Goal: Find specific page/section: Find specific page/section

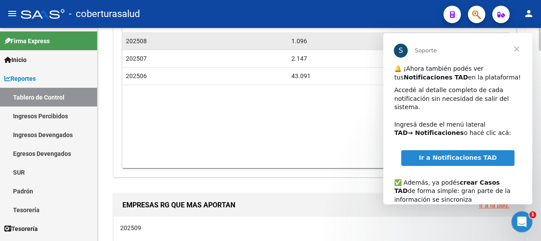
scroll to position [198, 0]
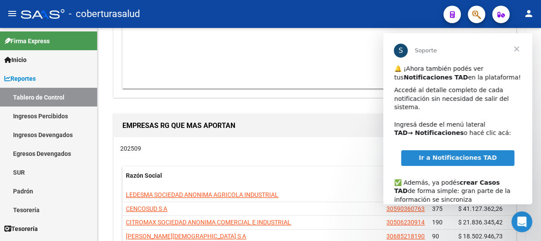
click at [464, 154] on span "Ir a Notificaciones TAD" at bounding box center [458, 157] width 78 height 7
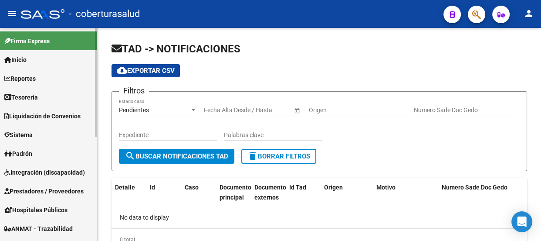
scroll to position [198, 0]
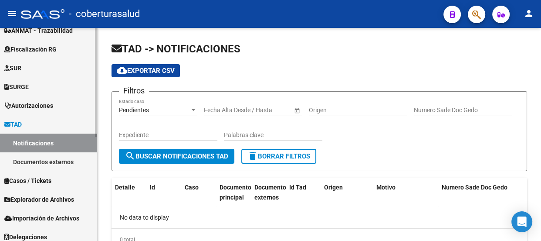
click at [29, 159] on link "Documentos externos" at bounding box center [48, 161] width 97 height 19
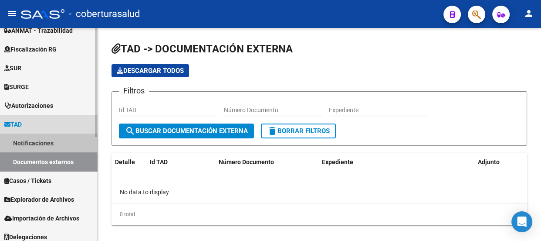
click at [29, 139] on link "Notificaciones" at bounding box center [48, 142] width 97 height 19
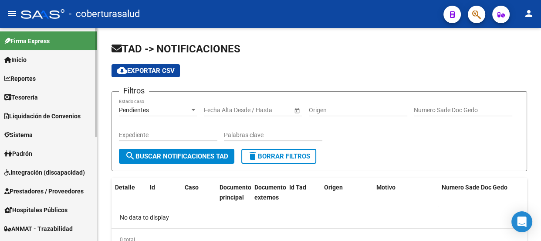
click at [23, 58] on span "Inicio" at bounding box center [15, 60] width 22 height 10
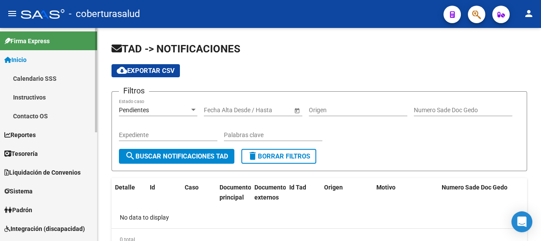
click at [20, 56] on span "Inicio" at bounding box center [15, 60] width 22 height 10
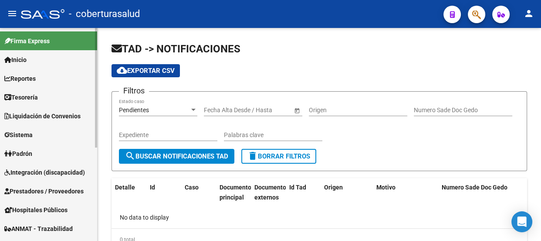
click at [20, 56] on span "Inicio" at bounding box center [15, 60] width 22 height 10
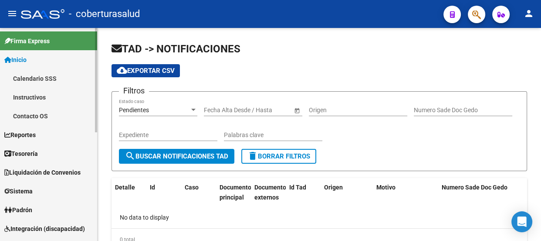
click at [25, 130] on span "Reportes" at bounding box center [19, 135] width 31 height 10
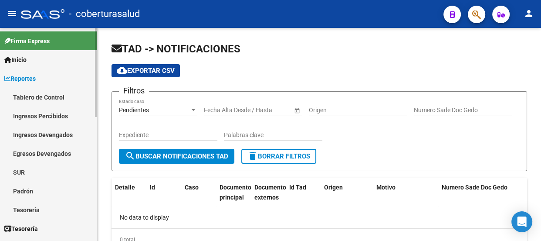
click at [29, 95] on link "Tablero de Control" at bounding box center [48, 97] width 97 height 19
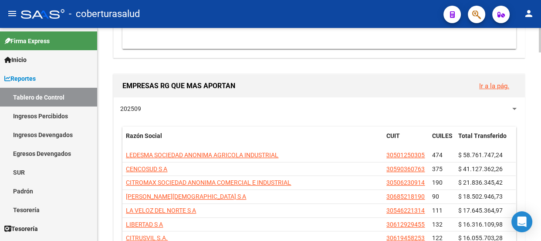
scroll to position [436, 0]
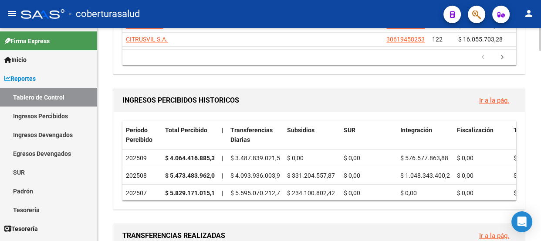
click at [495, 99] on link "Ir a la pág." at bounding box center [494, 100] width 30 height 8
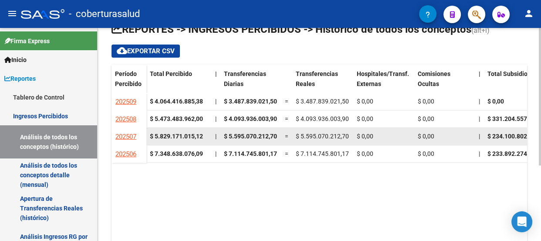
scroll to position [116, 0]
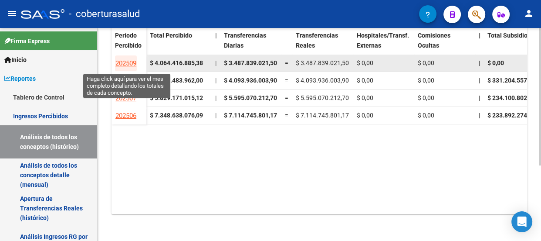
click at [125, 59] on span "202509" at bounding box center [125, 63] width 21 height 8
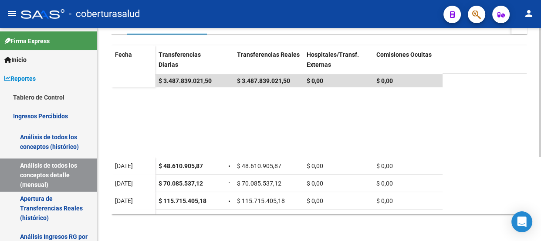
scroll to position [100, 0]
